Goal: Book appointment/travel/reservation

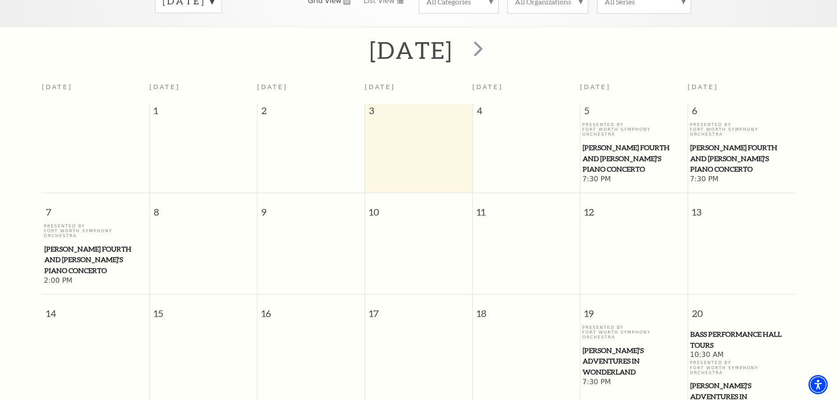
scroll to position [78, 0]
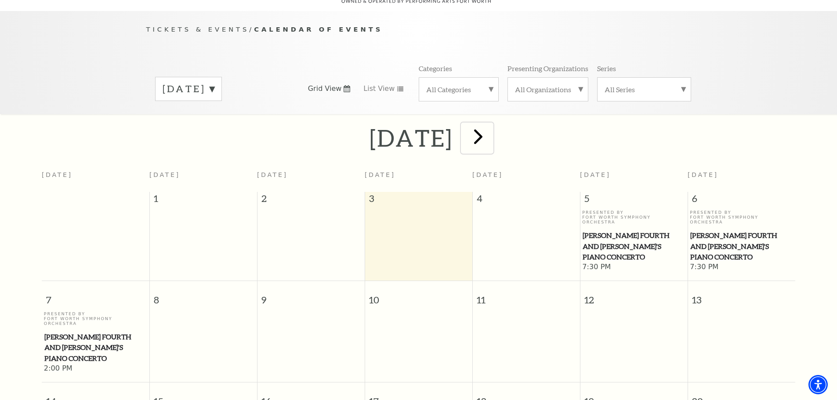
click at [491, 127] on span "next" at bounding box center [478, 136] width 25 height 25
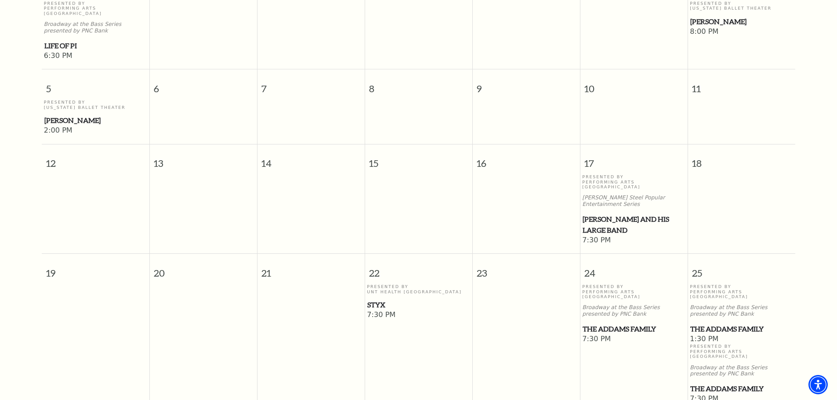
scroll to position [341, 0]
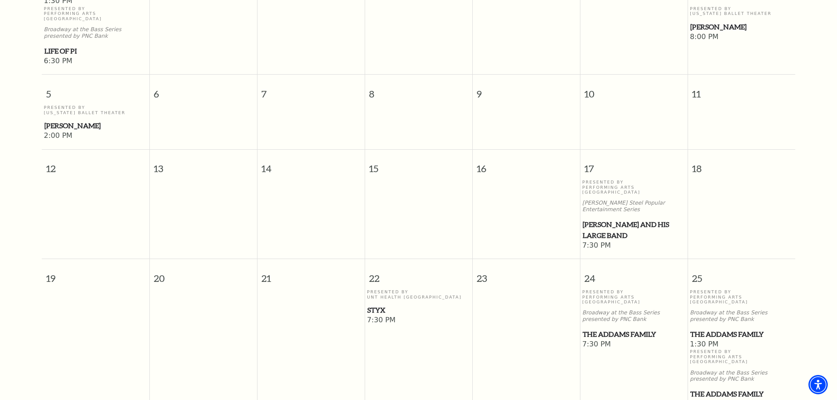
click at [627, 329] on span "The Addams Family" at bounding box center [634, 334] width 102 height 11
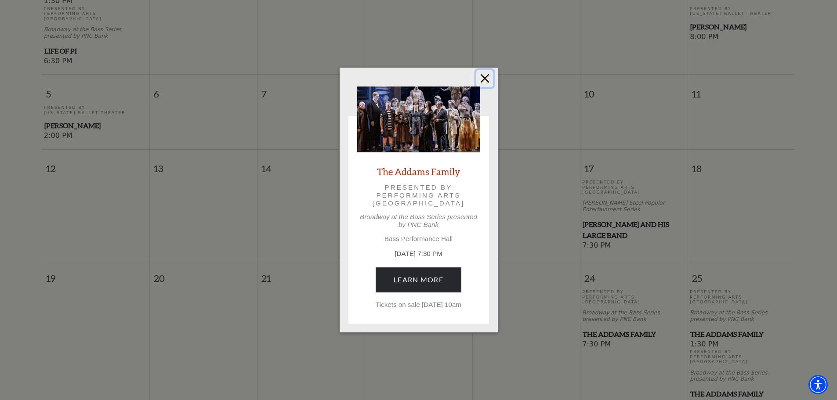
click at [482, 77] on button "Close" at bounding box center [484, 78] width 17 height 17
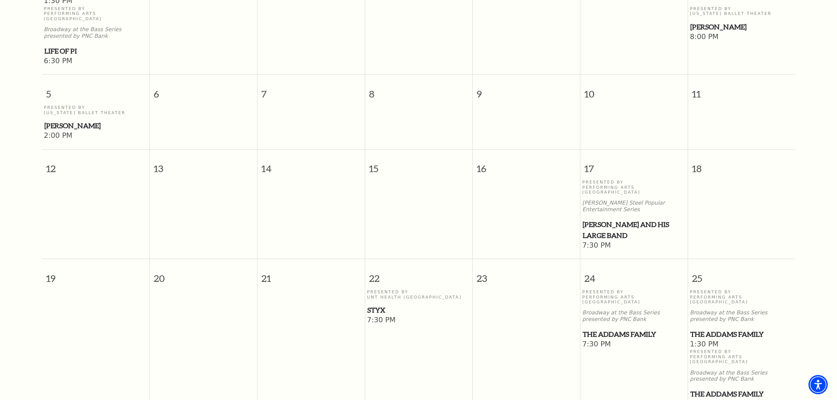
click at [708, 329] on span "The Addams Family" at bounding box center [741, 334] width 102 height 11
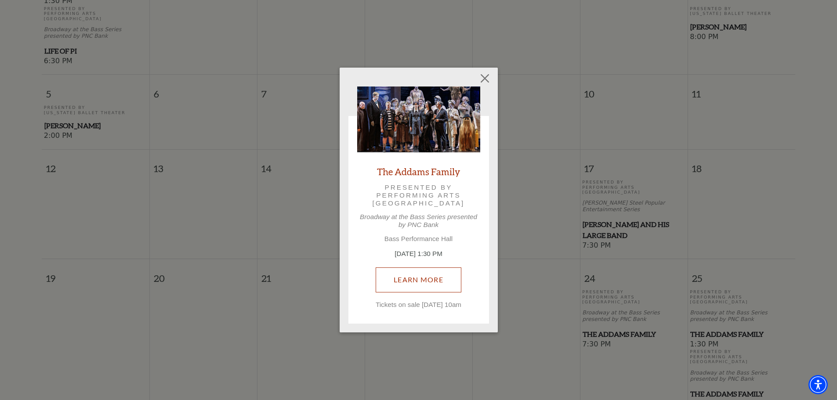
click at [434, 279] on link "Learn More" at bounding box center [419, 280] width 86 height 25
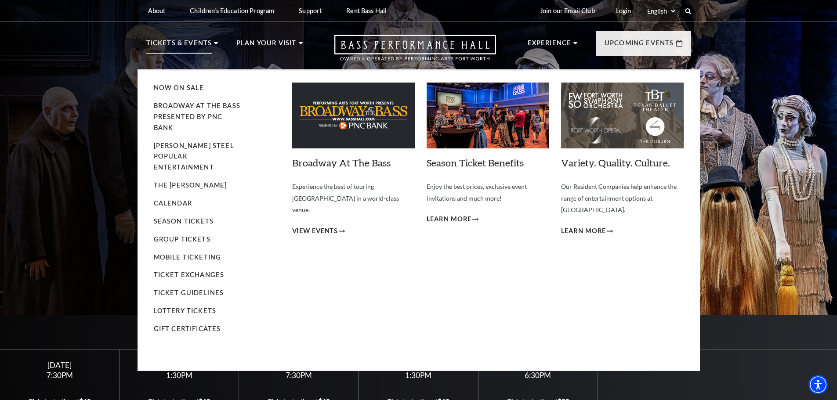
click at [173, 42] on p "Tickets & Events" at bounding box center [179, 46] width 66 height 16
click at [214, 43] on use at bounding box center [216, 43] width 4 height 2
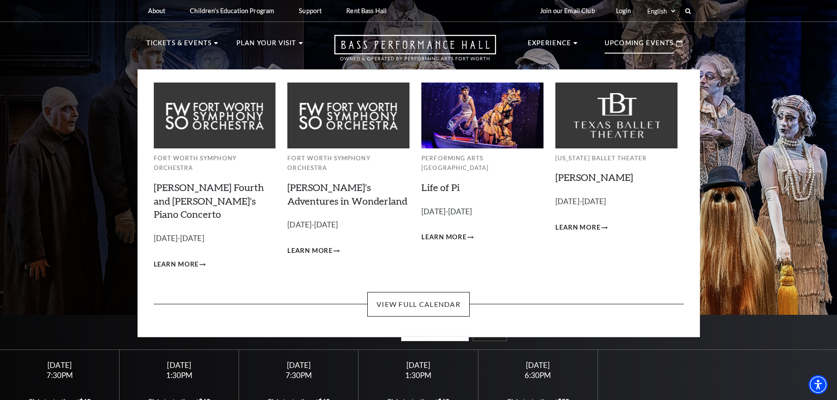
click at [639, 38] on p "Upcoming Events" at bounding box center [639, 46] width 69 height 16
click at [432, 292] on link "View Full Calendar" at bounding box center [418, 304] width 102 height 25
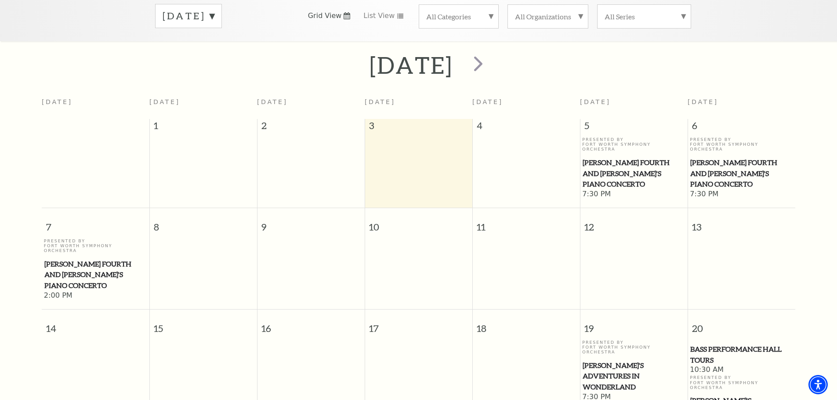
scroll to position [78, 0]
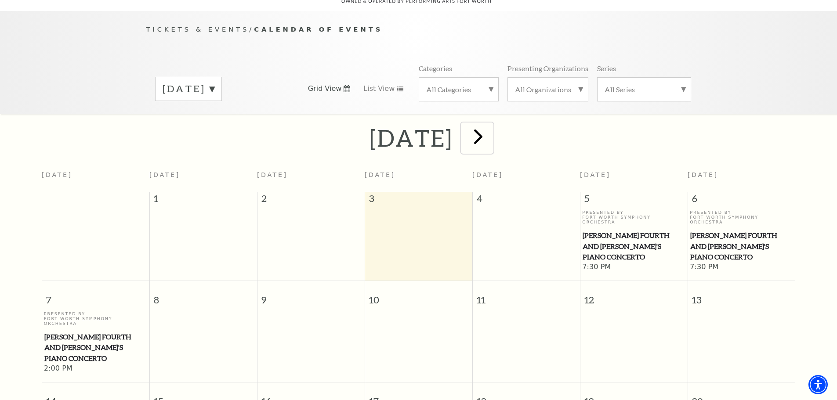
click at [491, 131] on span "next" at bounding box center [478, 136] width 25 height 25
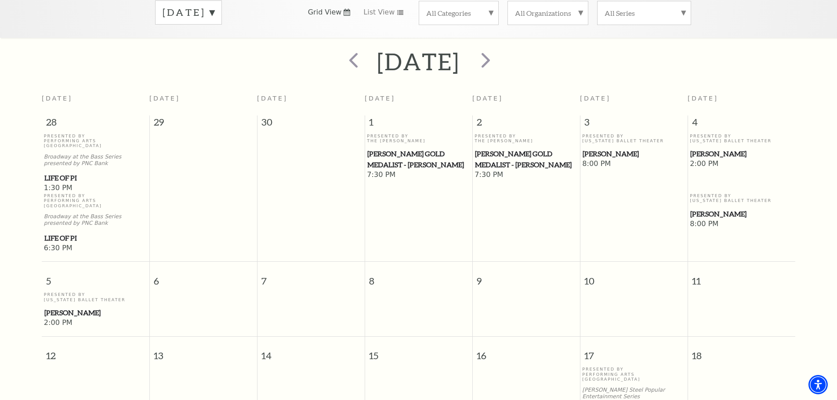
scroll to position [122, 0]
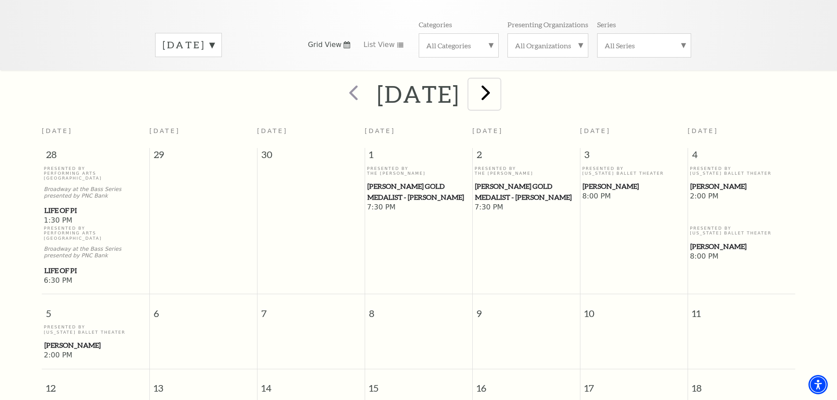
click at [498, 81] on span "next" at bounding box center [485, 92] width 25 height 25
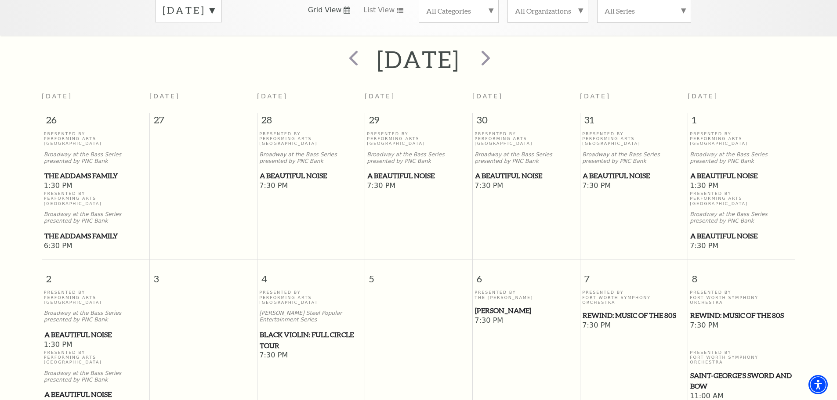
scroll to position [166, 0]
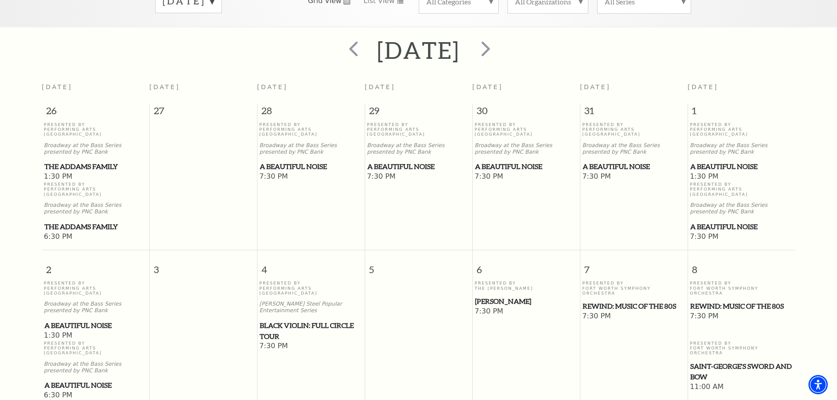
click at [68, 320] on span "A Beautiful Noise" at bounding box center [95, 325] width 102 height 11
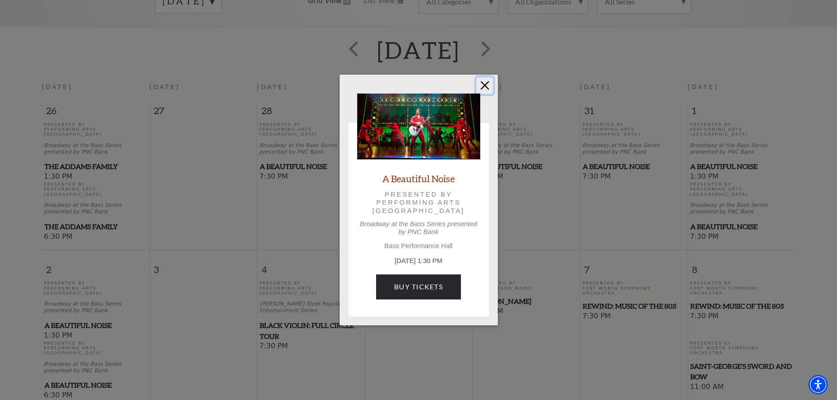
click at [482, 87] on button "Close" at bounding box center [484, 85] width 17 height 17
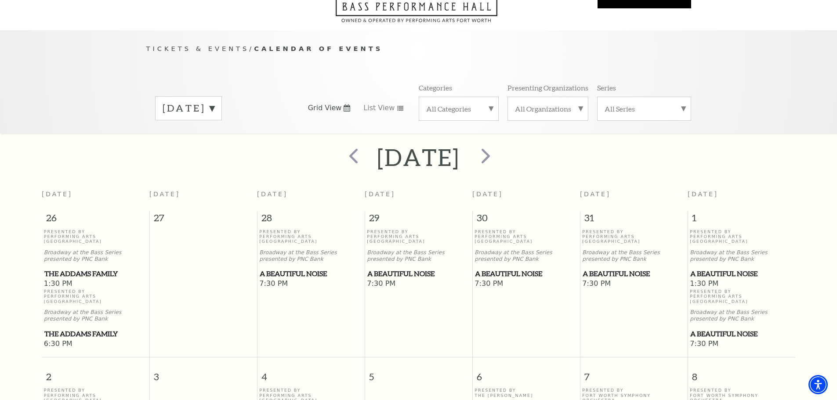
scroll to position [0, 0]
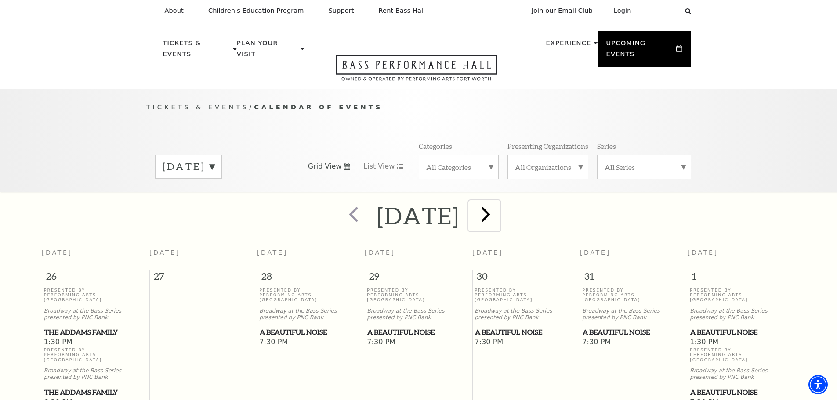
click at [498, 207] on span "next" at bounding box center [485, 214] width 25 height 25
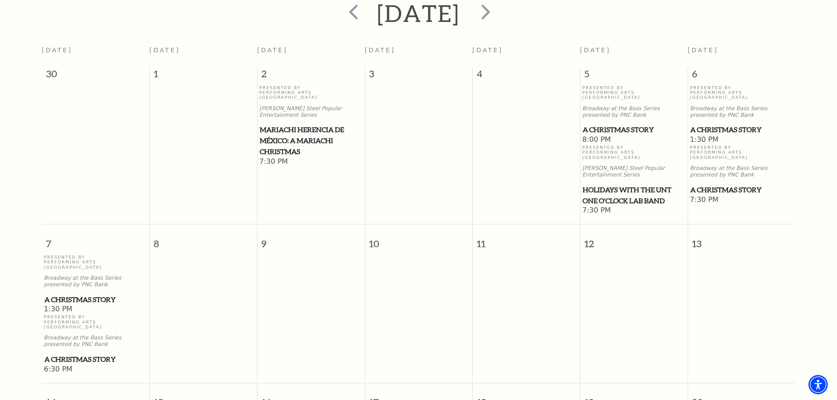
scroll to position [78, 0]
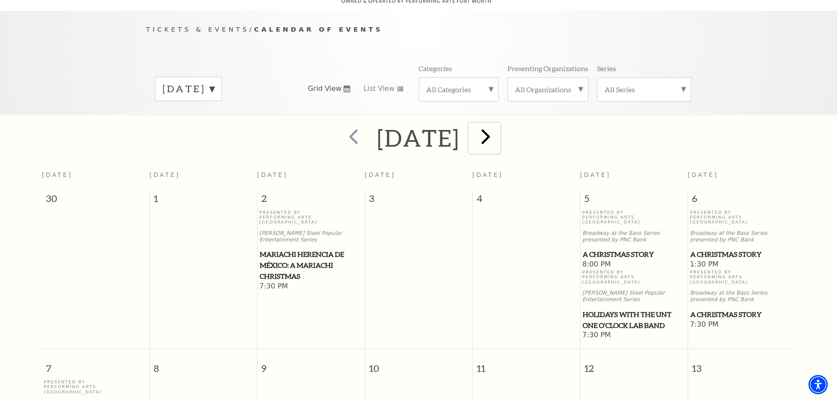
click at [498, 127] on span "next" at bounding box center [485, 136] width 25 height 25
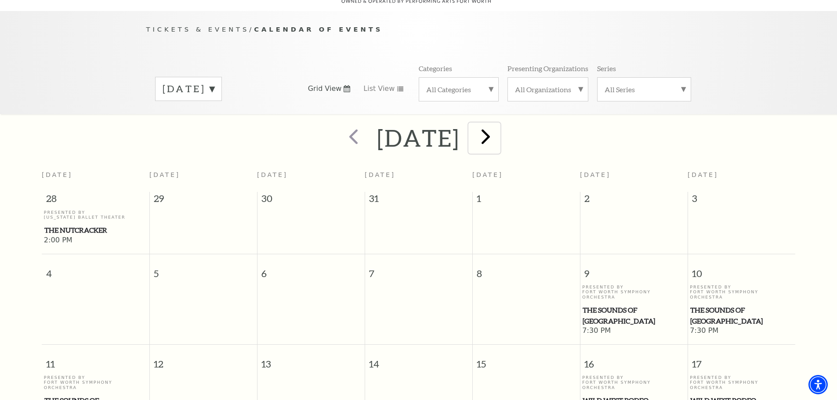
click at [498, 124] on span "next" at bounding box center [485, 136] width 25 height 25
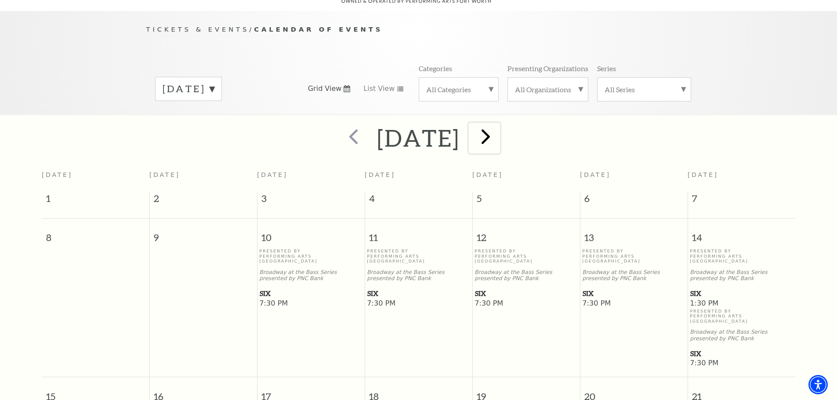
click at [498, 126] on span "next" at bounding box center [485, 136] width 25 height 25
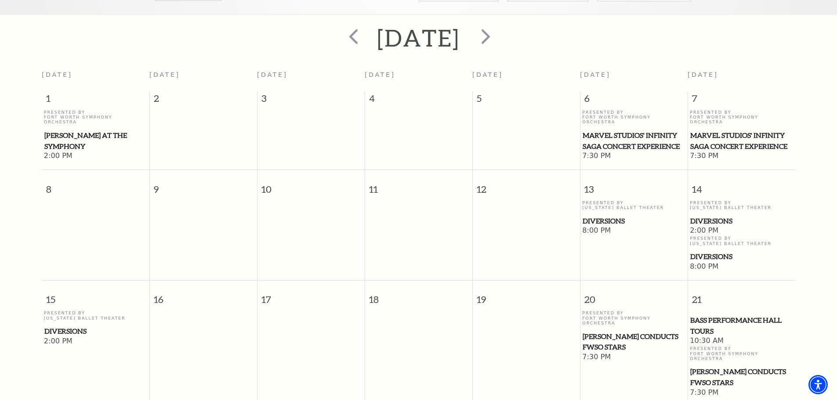
scroll to position [166, 0]
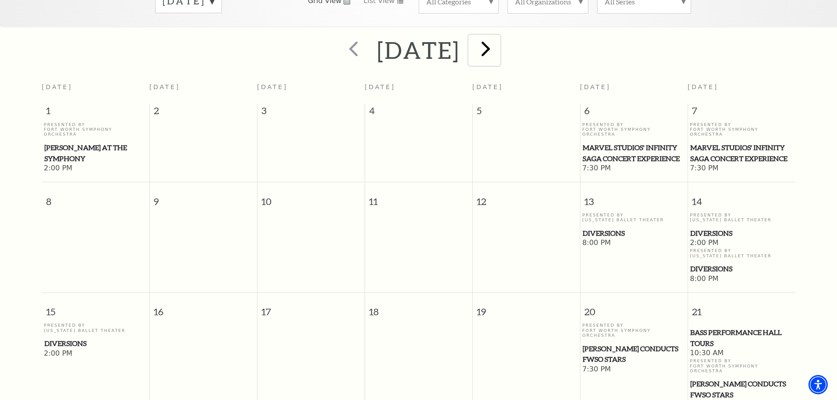
click at [498, 37] on span "next" at bounding box center [485, 48] width 25 height 25
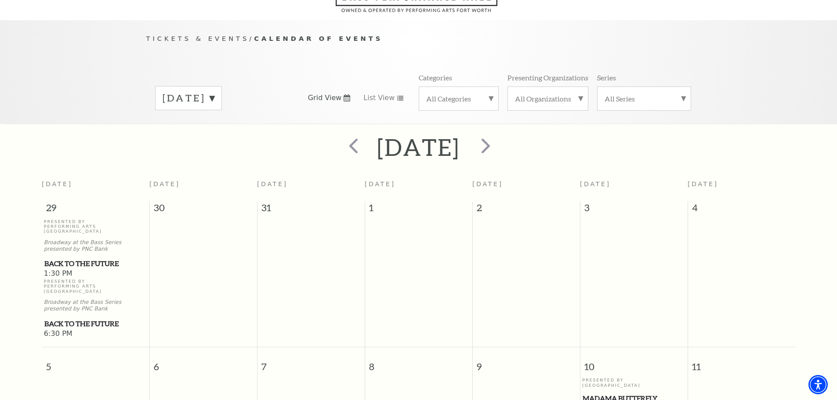
scroll to position [0, 0]
